Goal: Answer question/provide support

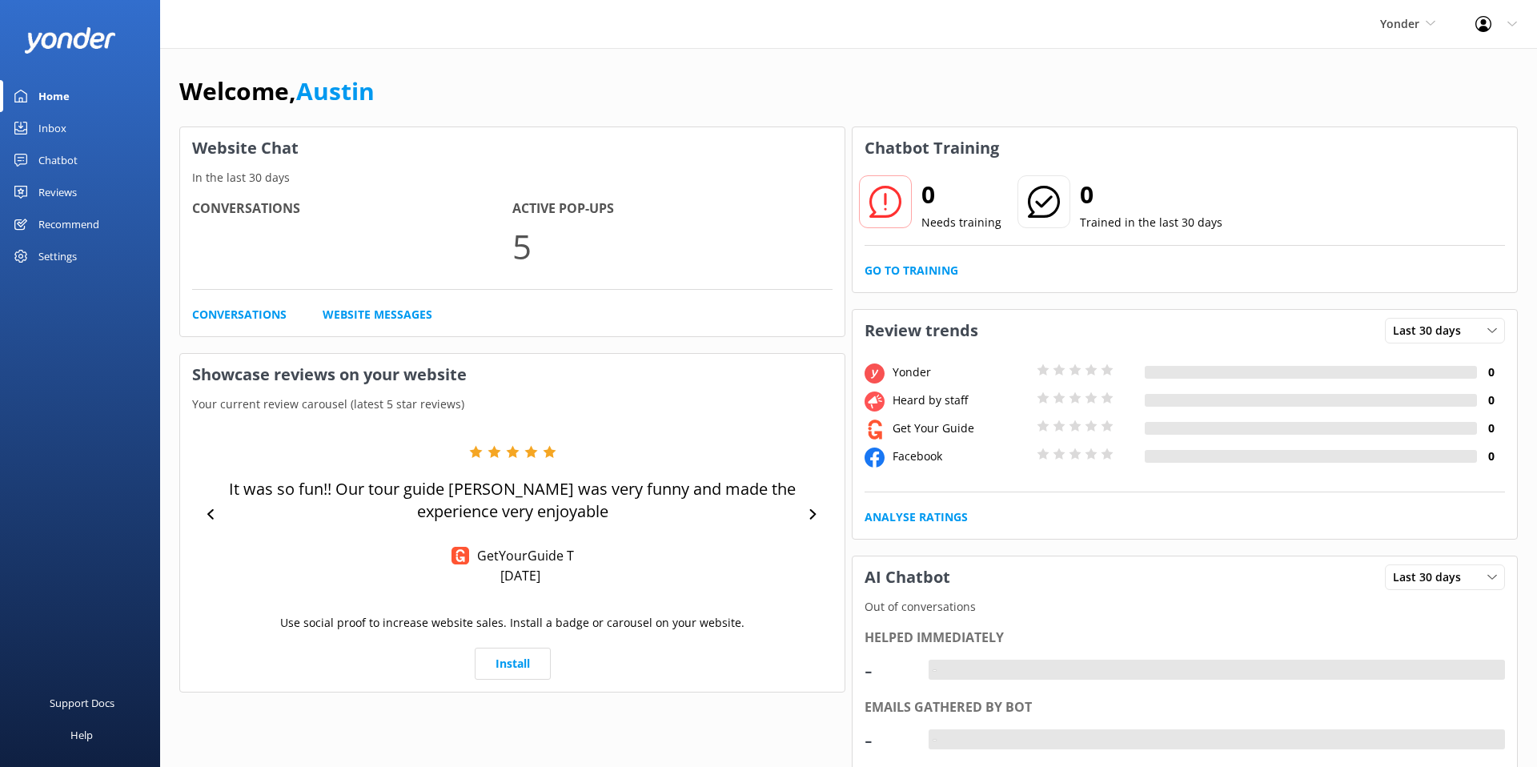
click at [98, 157] on link "Chatbot" at bounding box center [80, 160] width 160 height 32
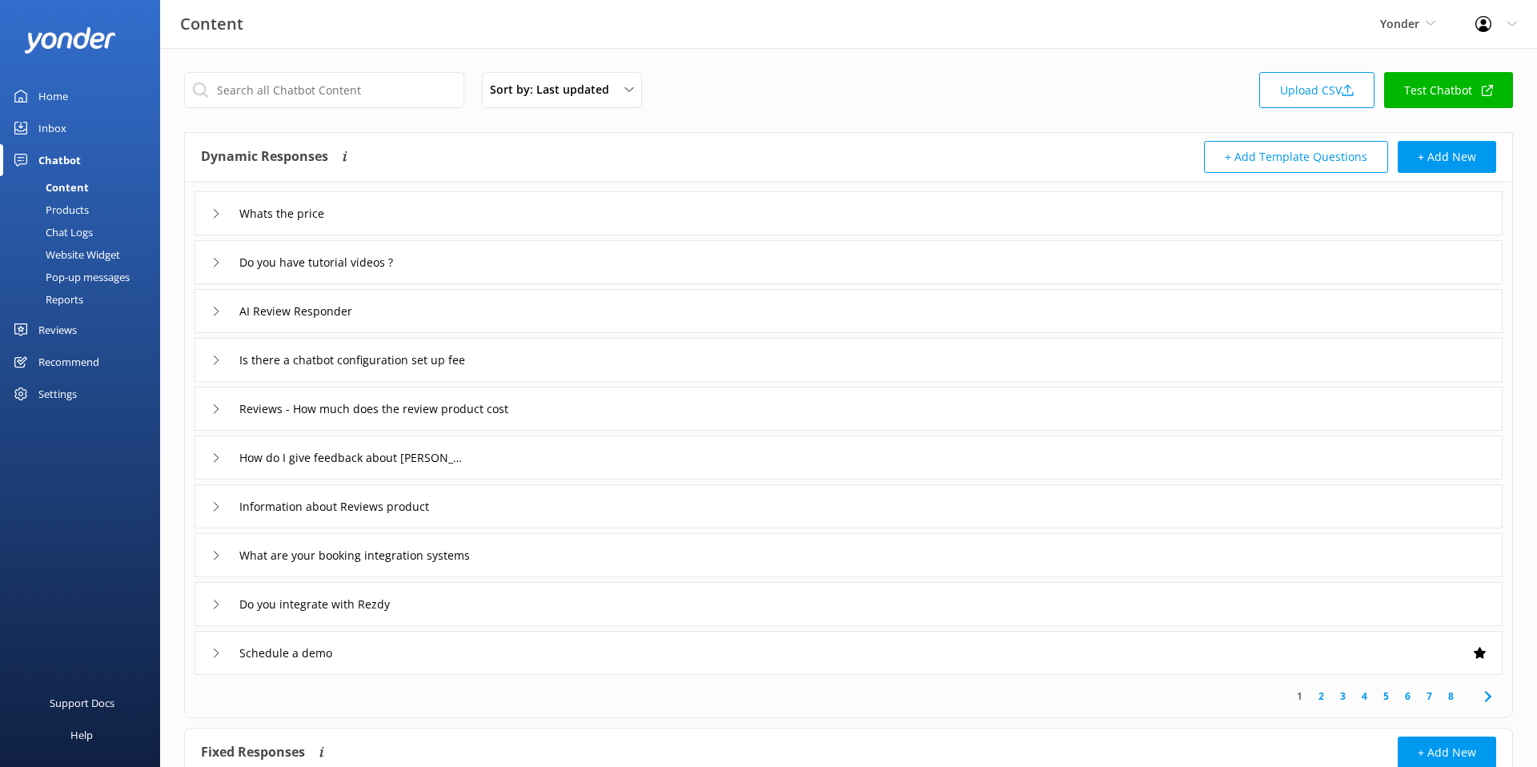
click at [65, 126] on div "Inbox" at bounding box center [52, 128] width 28 height 32
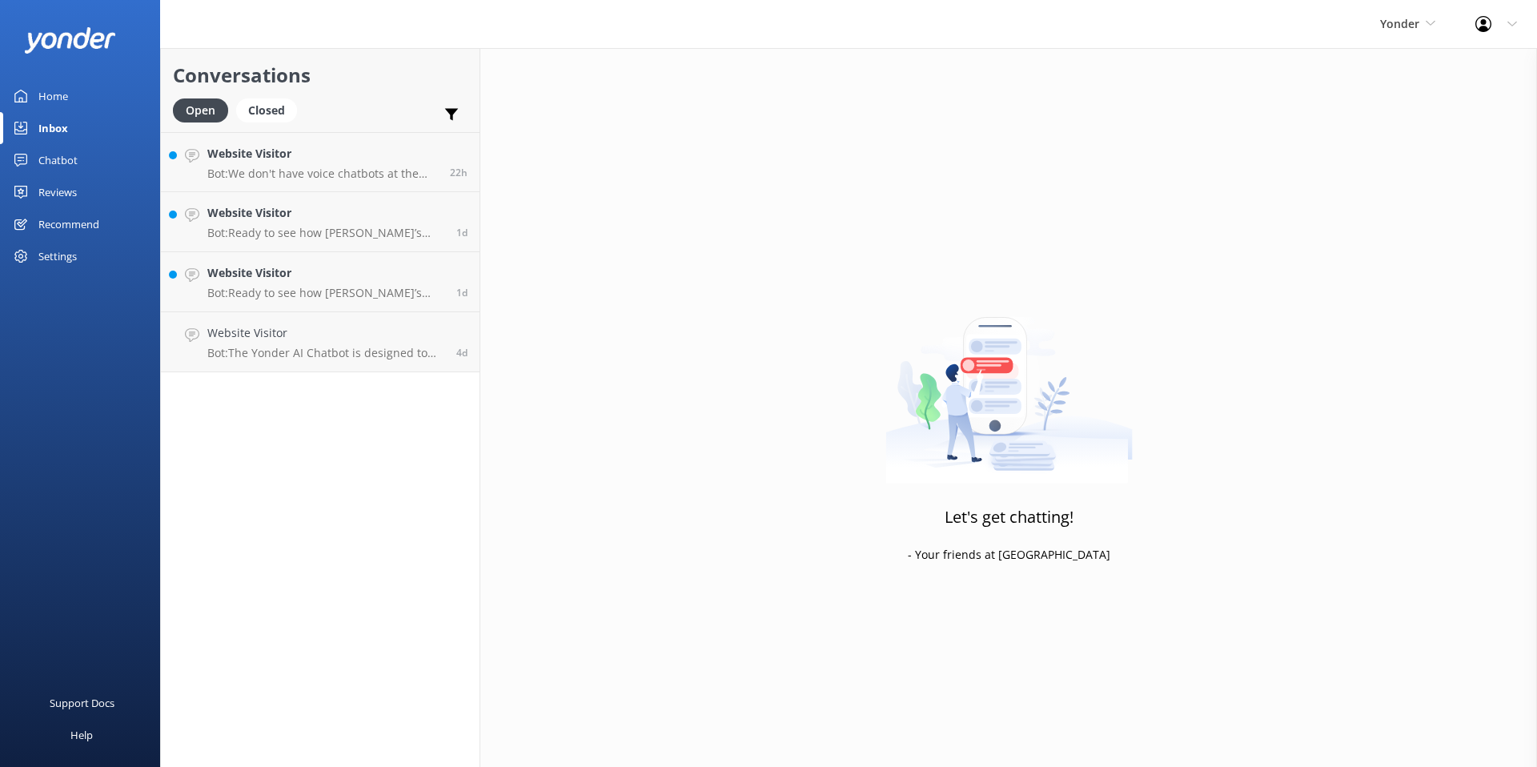
click at [388, 454] on div "Conversations Open Closed Important Converted Assigned to me Unassigned SMS Web…" at bounding box center [320, 407] width 320 height 719
click at [336, 180] on p "Bot: We don't have voice chatbots at the moment, however, keep your eye out for…" at bounding box center [322, 173] width 231 height 14
